Goal: Information Seeking & Learning: Find specific fact

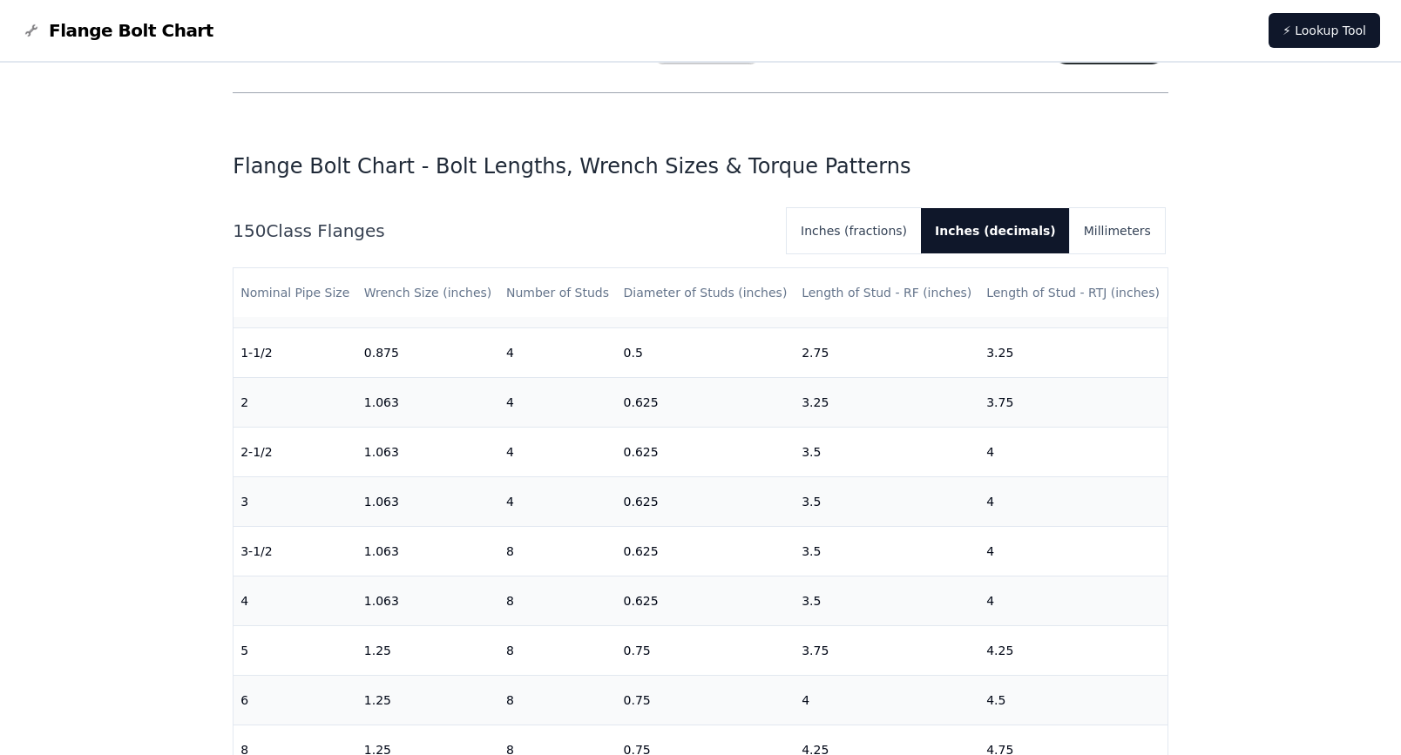
scroll to position [261, 0]
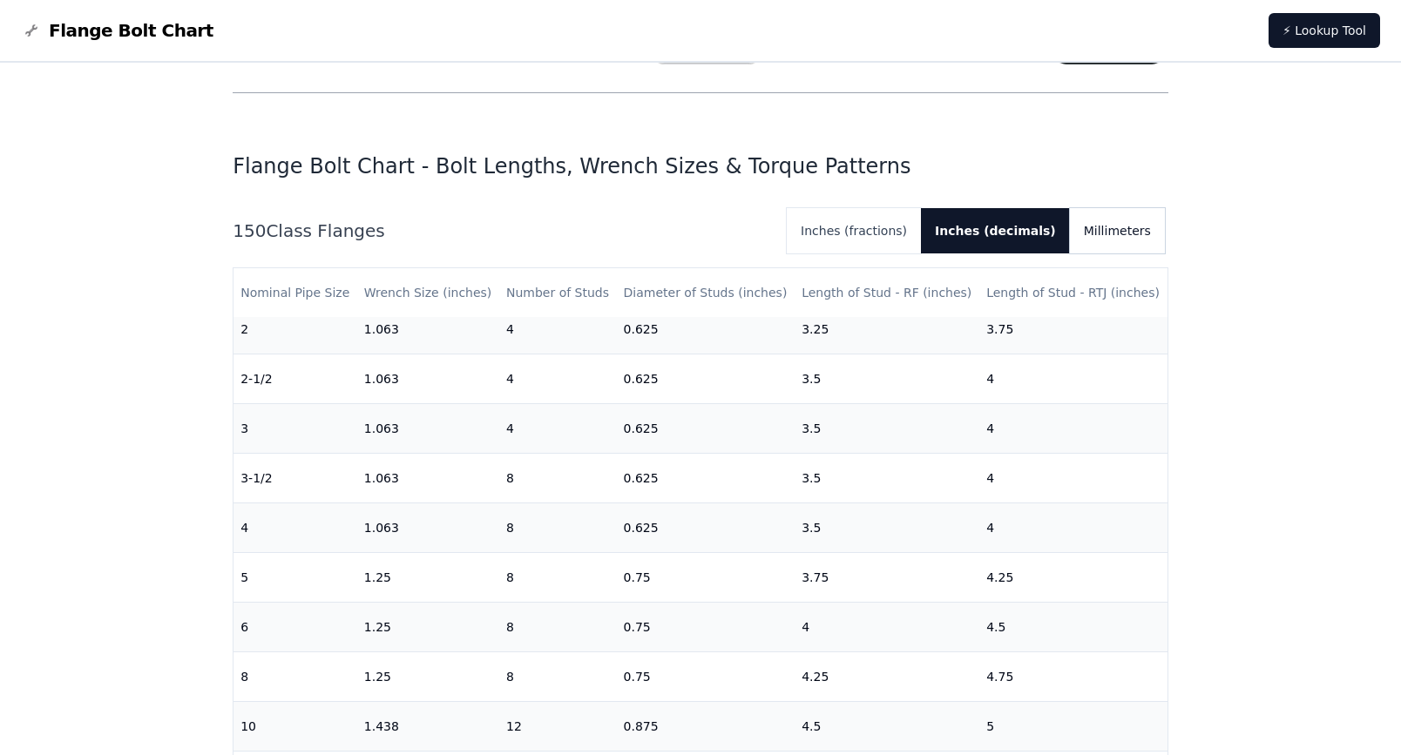
click at [1120, 239] on button "Millimeters" at bounding box center [1117, 230] width 95 height 45
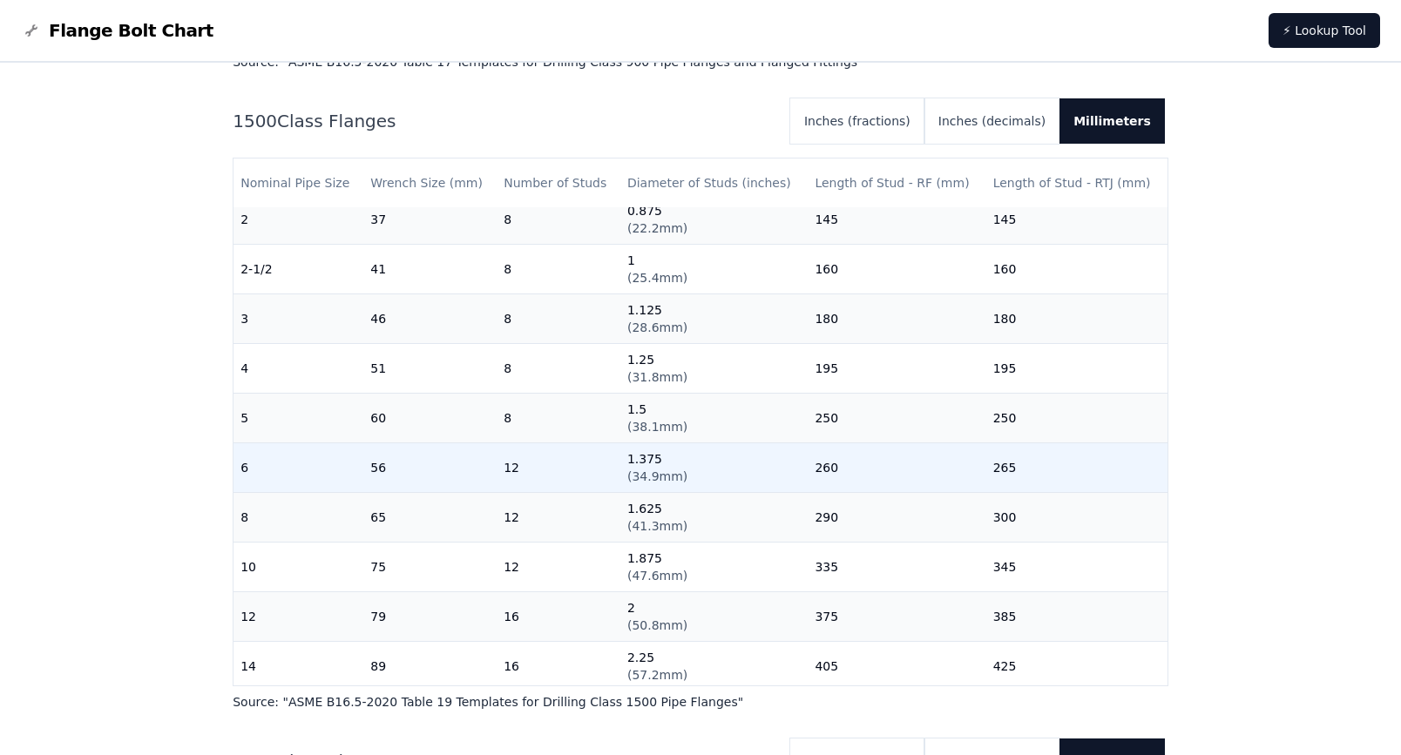
click at [827, 475] on td "260" at bounding box center [896, 468] width 178 height 50
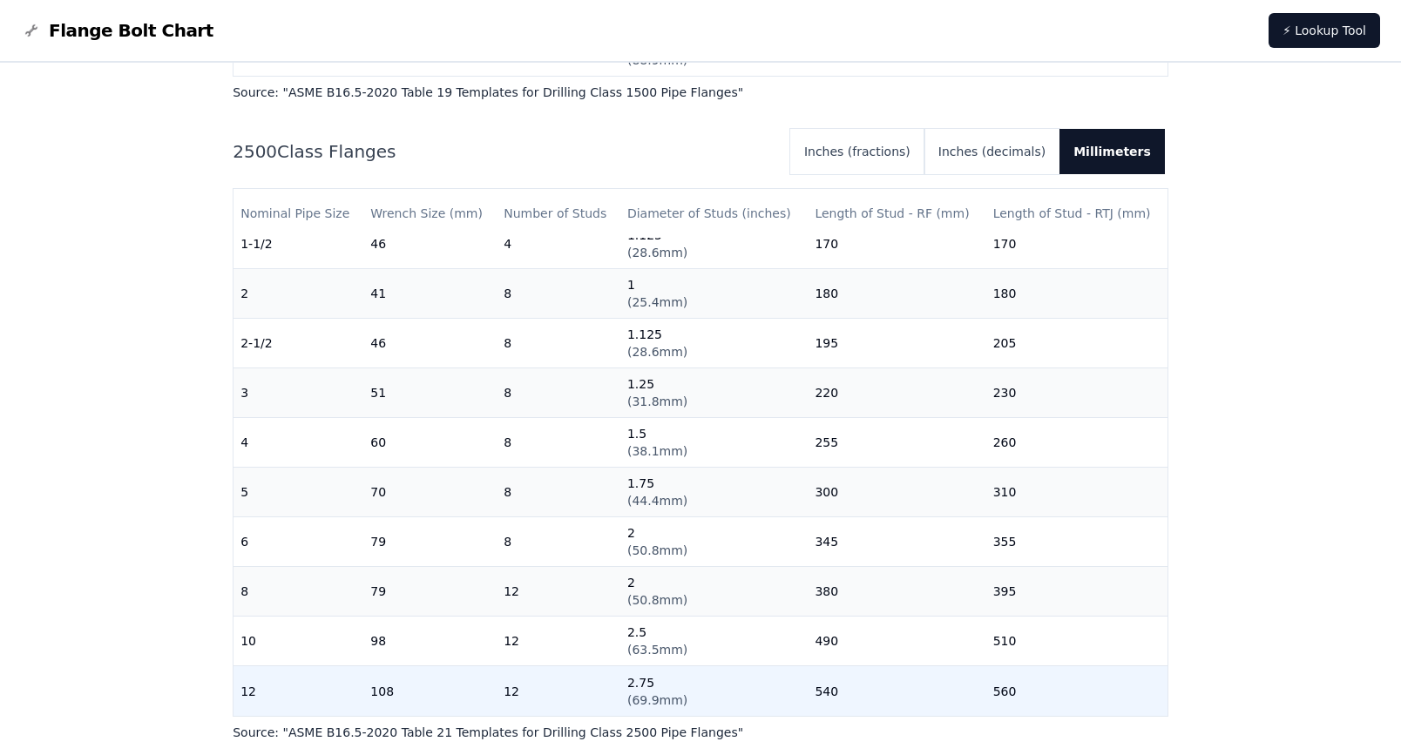
scroll to position [231, 0]
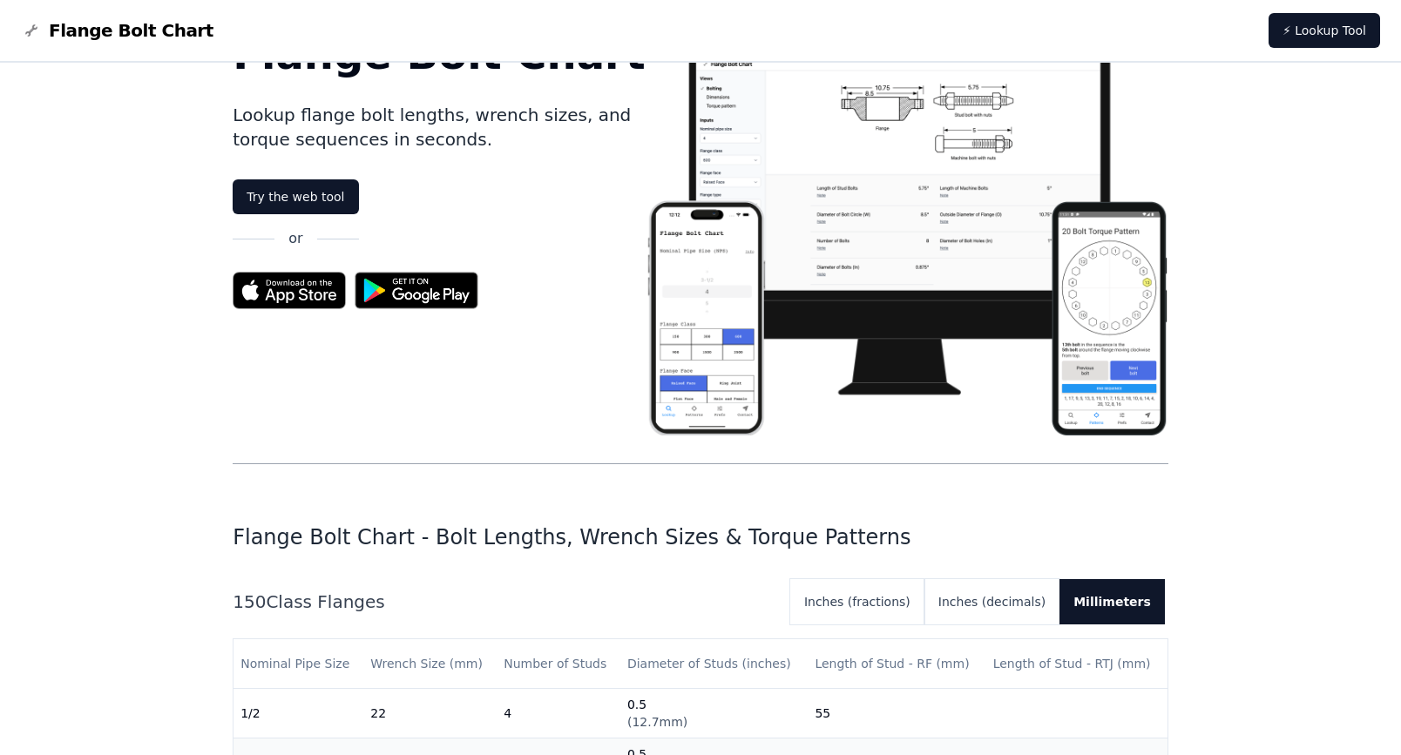
scroll to position [348, 0]
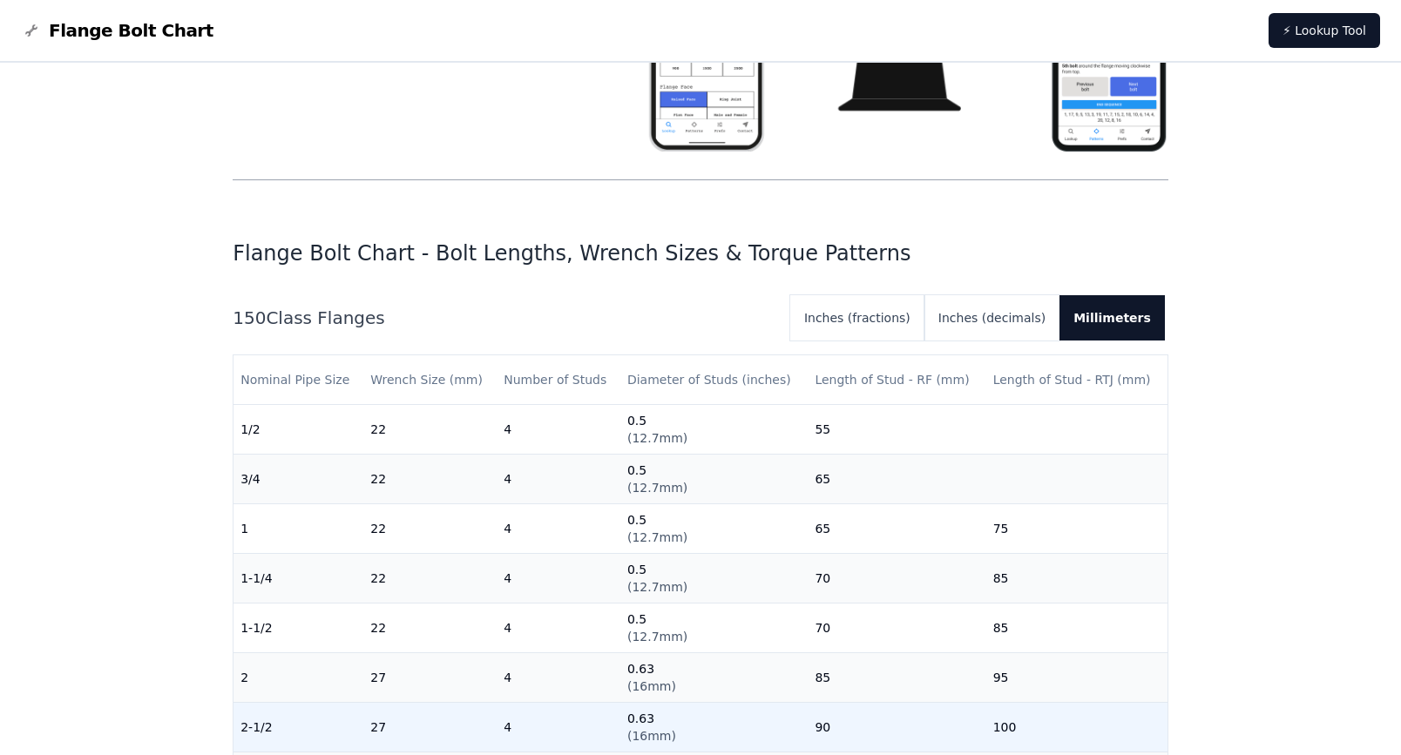
click at [758, 729] on td "0.63 ( 16mm )" at bounding box center [713, 728] width 187 height 50
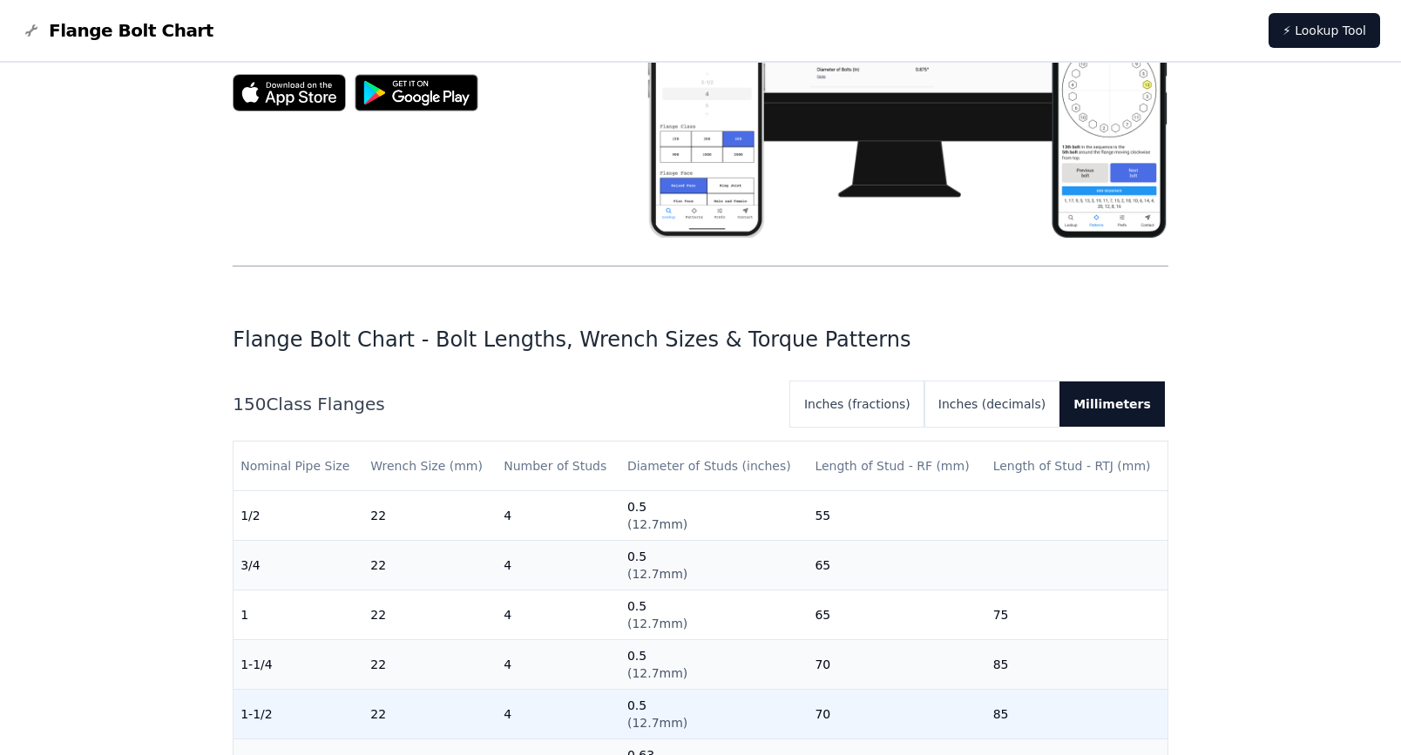
scroll to position [261, 0]
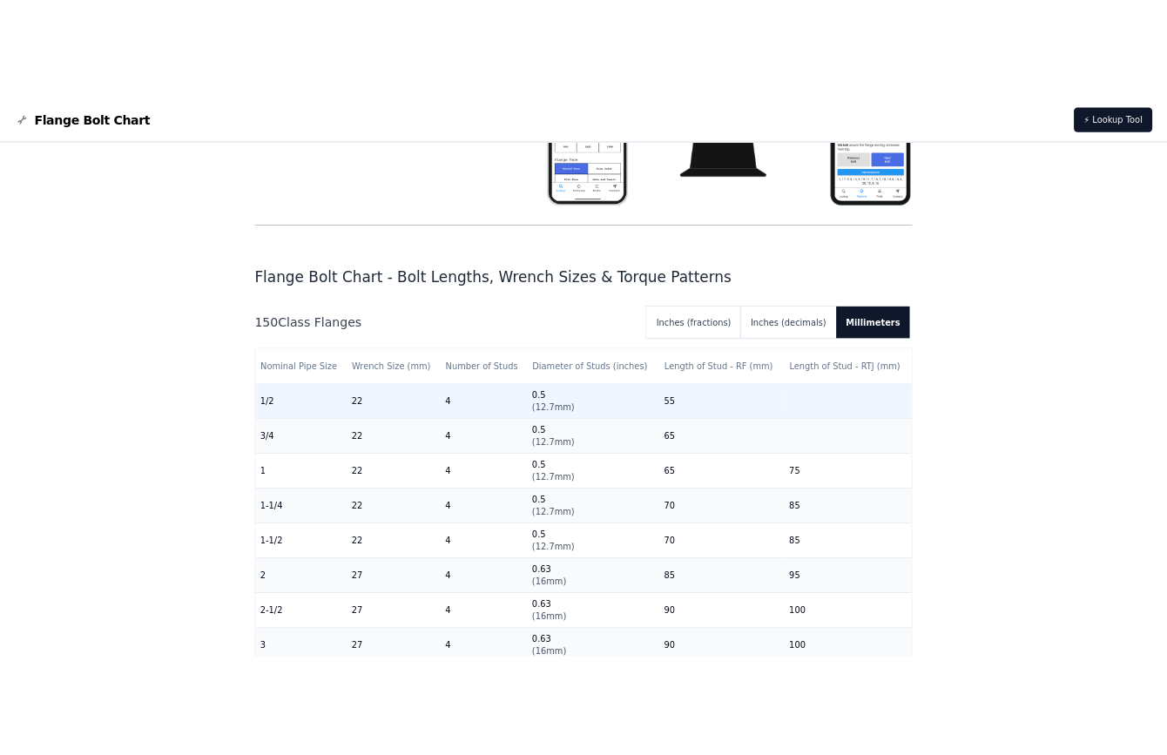
scroll to position [523, 0]
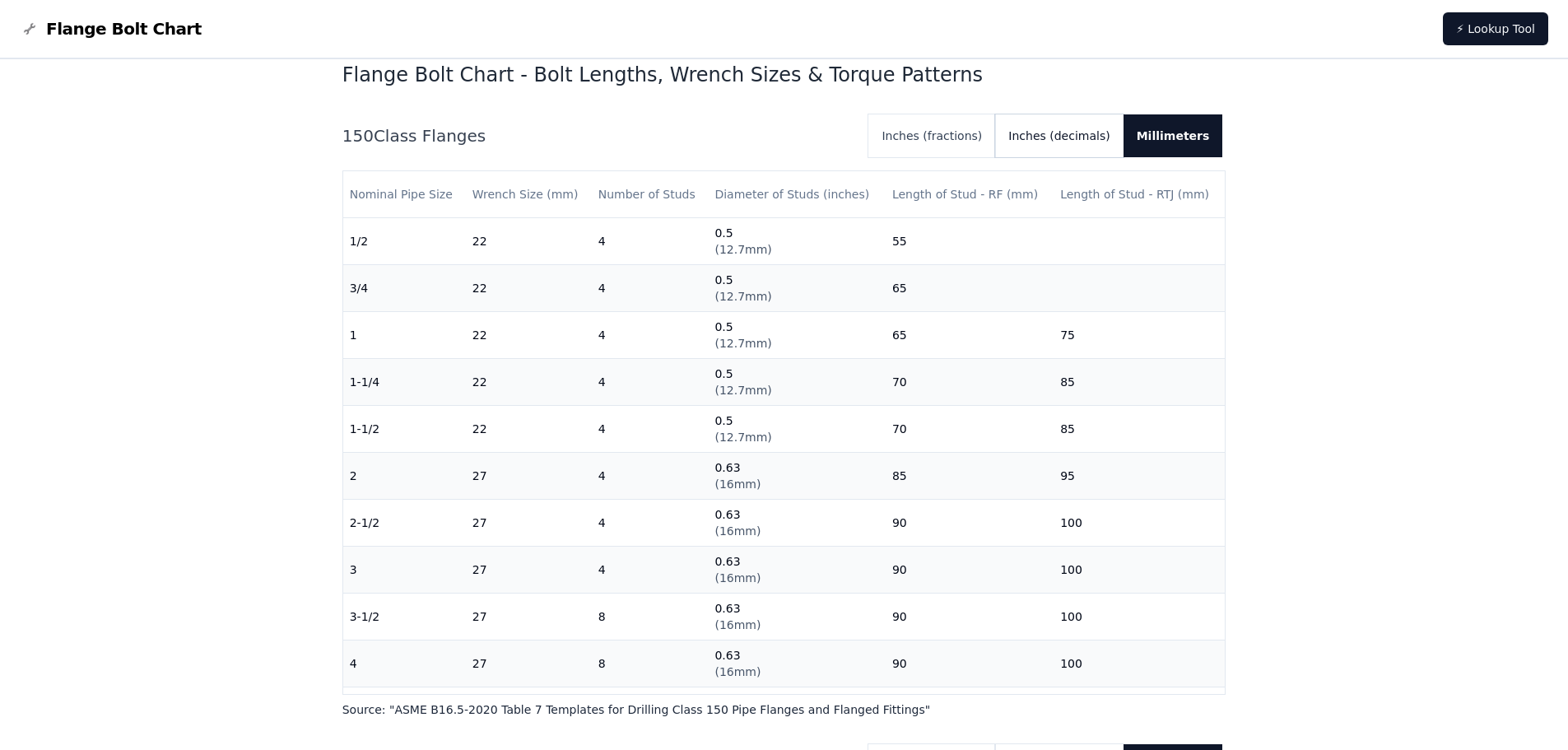
click at [1078, 134] on button "Inches (decimals)" at bounding box center [1059, 135] width 128 height 43
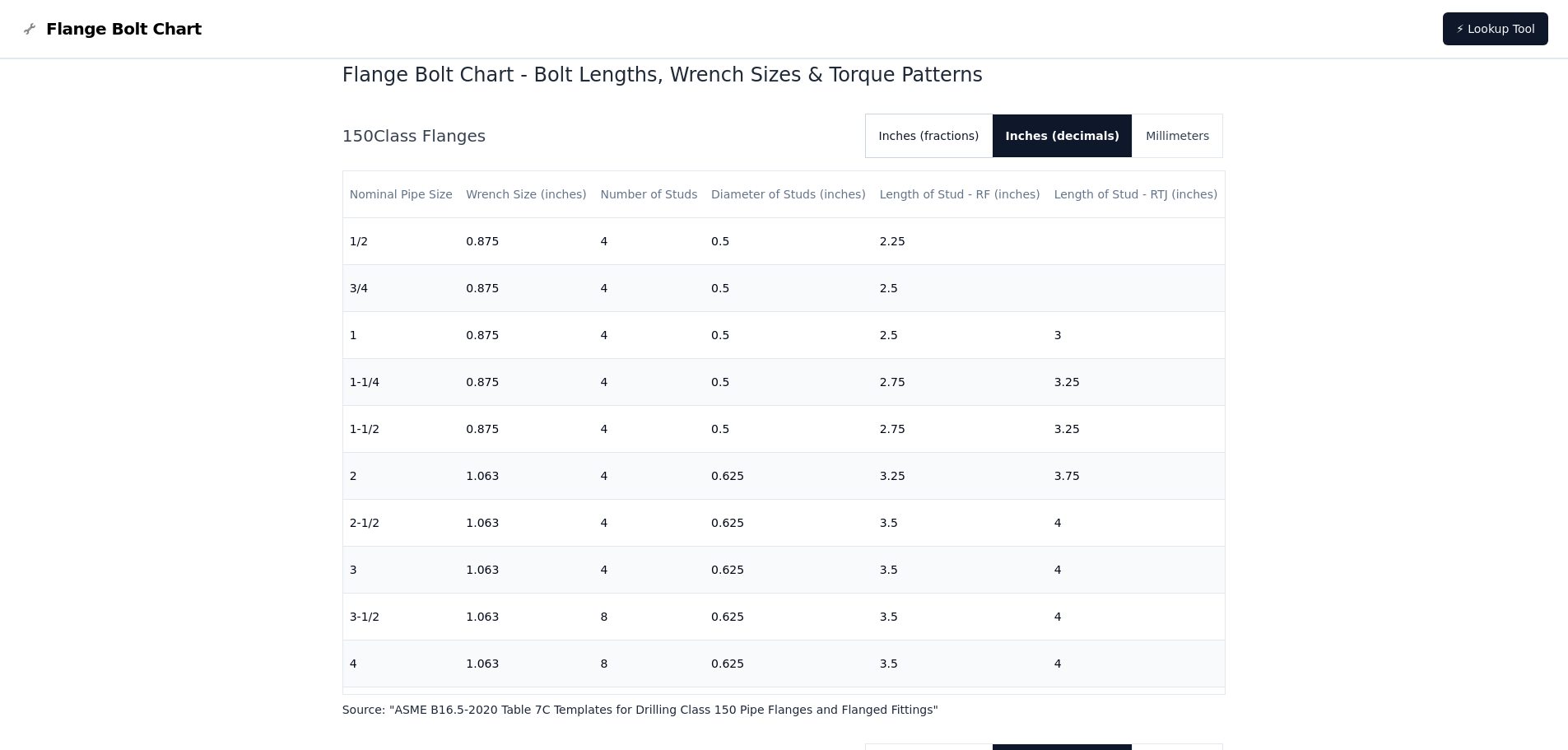
click at [968, 137] on button "Inches (fractions)" at bounding box center [929, 135] width 127 height 43
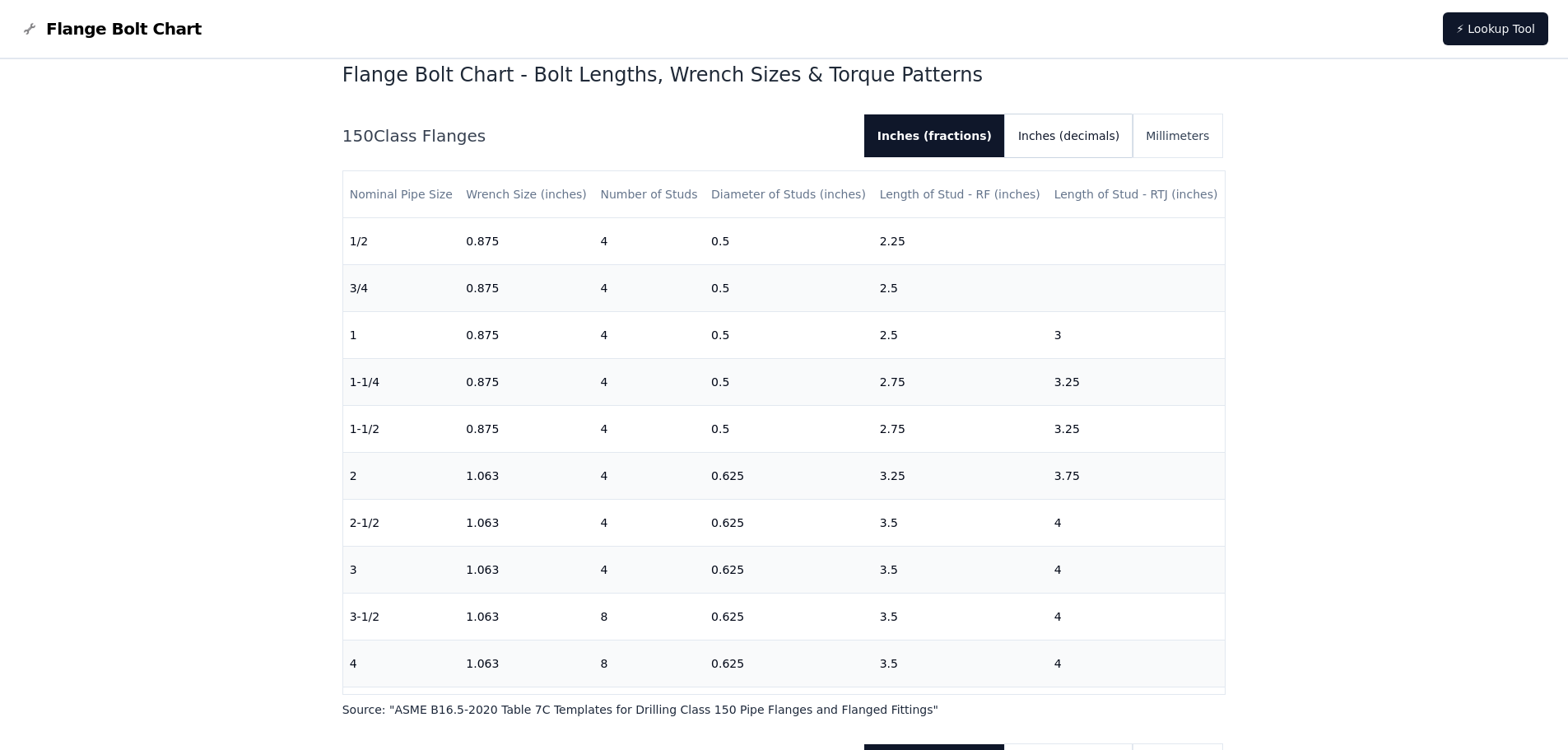
click at [1085, 135] on button "Inches (decimals)" at bounding box center [1069, 135] width 128 height 43
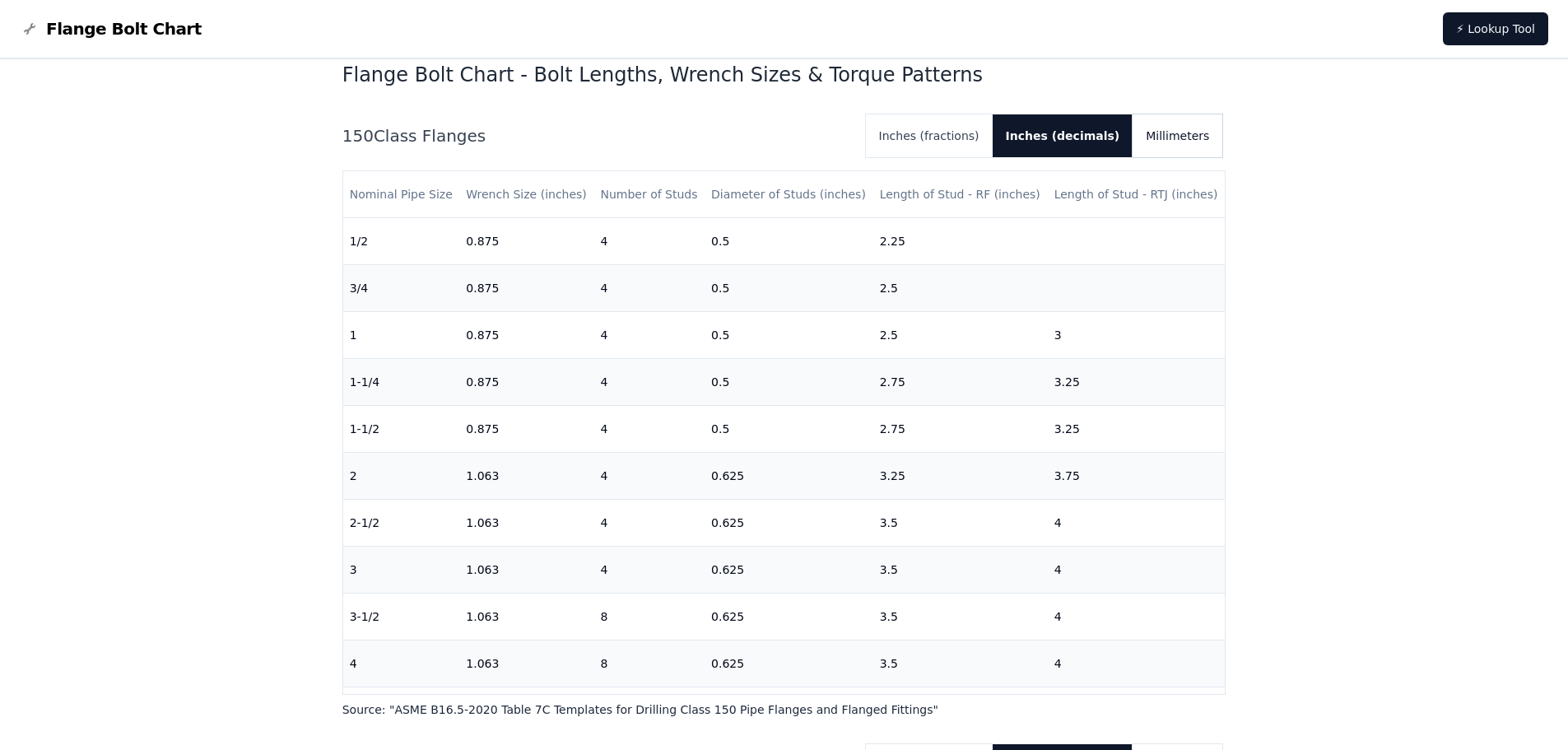
click at [1171, 137] on button "Millimeters" at bounding box center [1178, 135] width 90 height 43
